Goal: Information Seeking & Learning: Learn about a topic

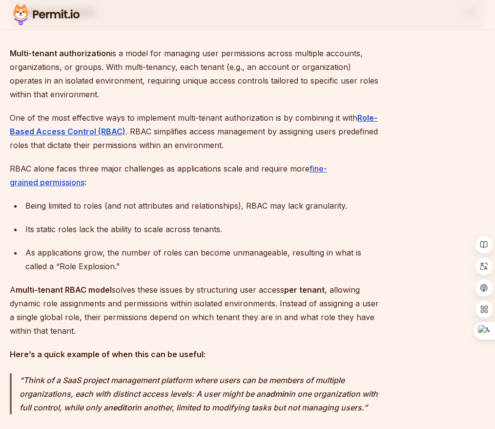
scroll to position [537, 0]
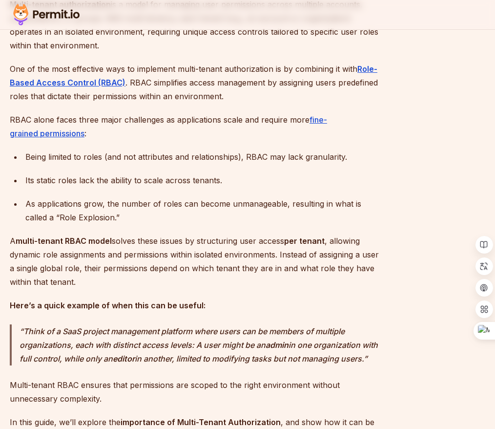
click at [324, 289] on p "A multi-tenant RBAC model solves these issues by structuring user access per te…" at bounding box center [197, 261] width 375 height 55
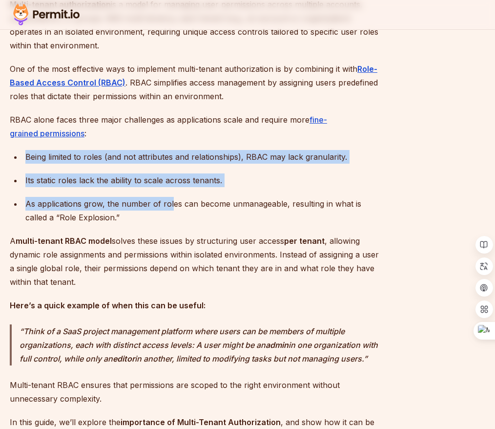
drag, startPoint x: 184, startPoint y: 315, endPoint x: 34, endPoint y: 233, distance: 170.9
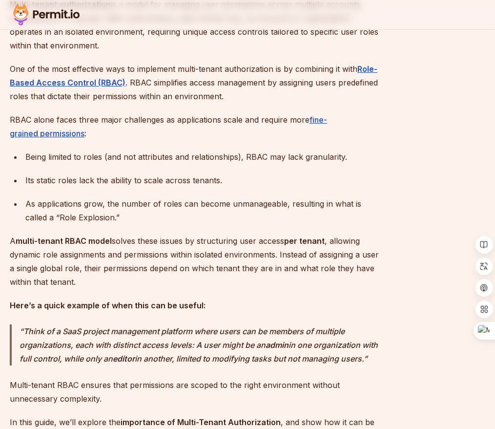
click at [104, 103] on p "One of the most effective ways to implement multi-tenant authorization is by co…" at bounding box center [197, 82] width 375 height 41
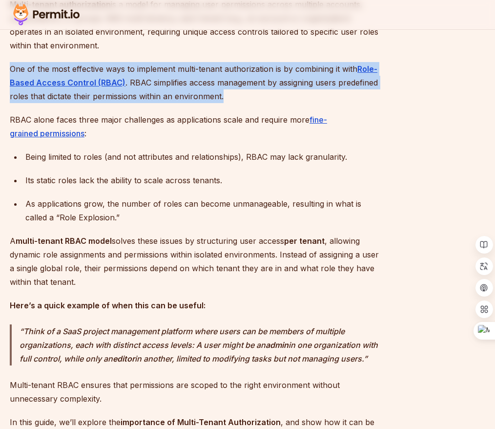
drag, startPoint x: 24, startPoint y: 146, endPoint x: 115, endPoint y: 192, distance: 101.4
click at [115, 103] on p "One of the most effective ways to implement multi-tenant authorization is by co…" at bounding box center [197, 82] width 375 height 41
click at [114, 103] on p "One of the most effective ways to implement multi-tenant authorization is by co…" at bounding box center [197, 82] width 375 height 41
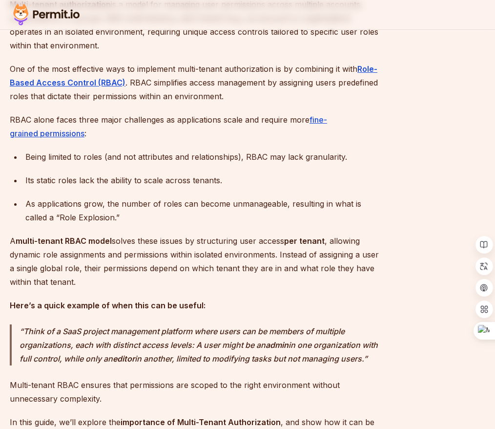
click at [281, 224] on ul "Being limited to roles (and not attributes and relationships), RBAC may lack gr…" at bounding box center [197, 187] width 375 height 74
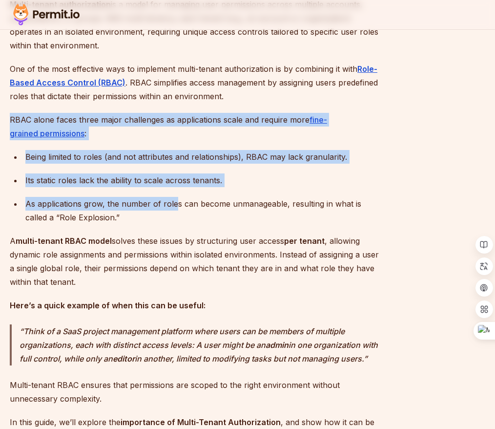
drag, startPoint x: 186, startPoint y: 313, endPoint x: 25, endPoint y: 215, distance: 188.7
click at [226, 140] on p "RBAC alone faces three major challenges as applications scale and require more …" at bounding box center [197, 126] width 375 height 27
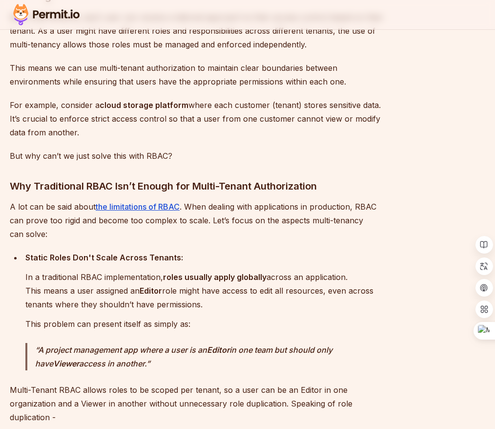
scroll to position [1172, 0]
